Goal: Book appointment/travel/reservation

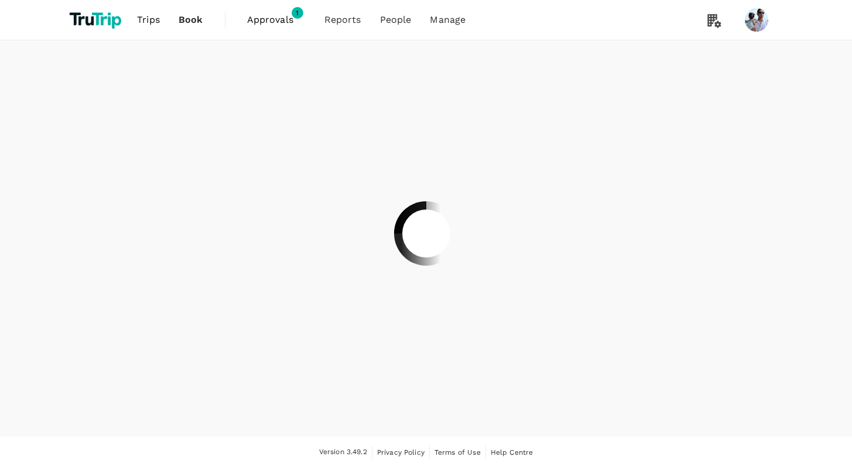
click at [190, 15] on div at bounding box center [426, 233] width 852 height 467
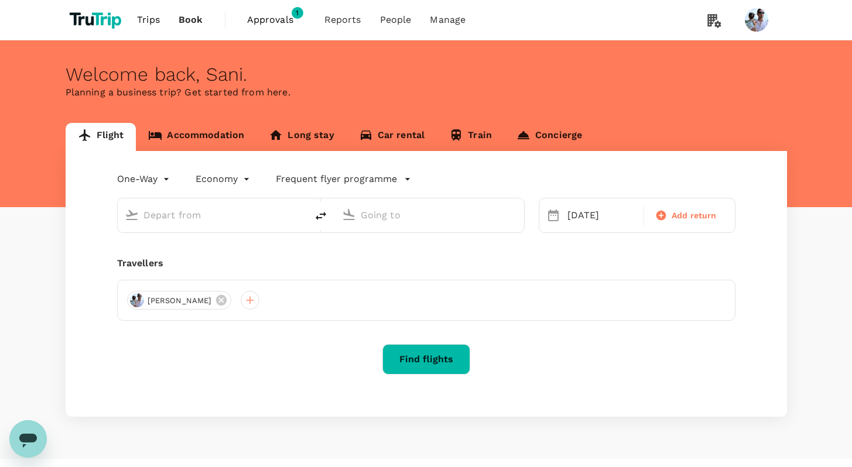
type input "[GEOGRAPHIC_DATA], [GEOGRAPHIC_DATA] (any)"
type input "Penang, [GEOGRAPHIC_DATA] (any)"
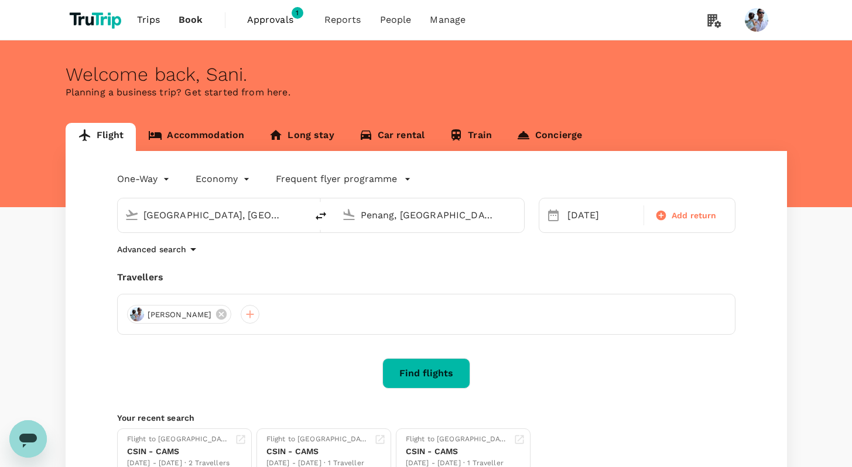
click at [58, 222] on div "Flight Accommodation Long stay Car rental Train Concierge One-Way oneway Econom…" at bounding box center [426, 308] width 749 height 371
click at [155, 22] on span "Trips" at bounding box center [148, 20] width 23 height 14
